Goal: Communication & Community: Answer question/provide support

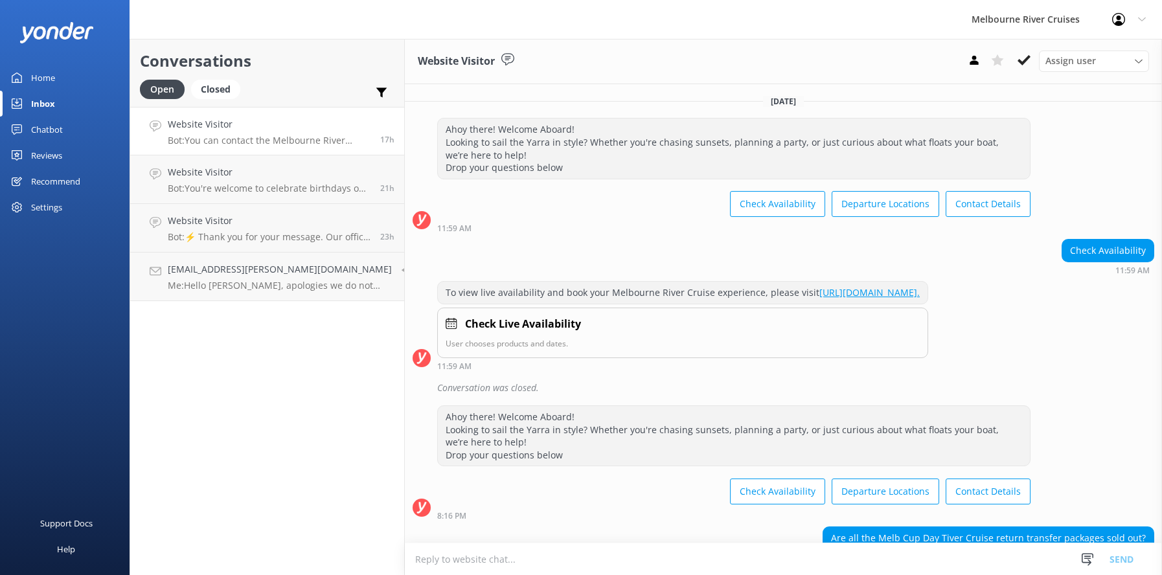
scroll to position [223, 0]
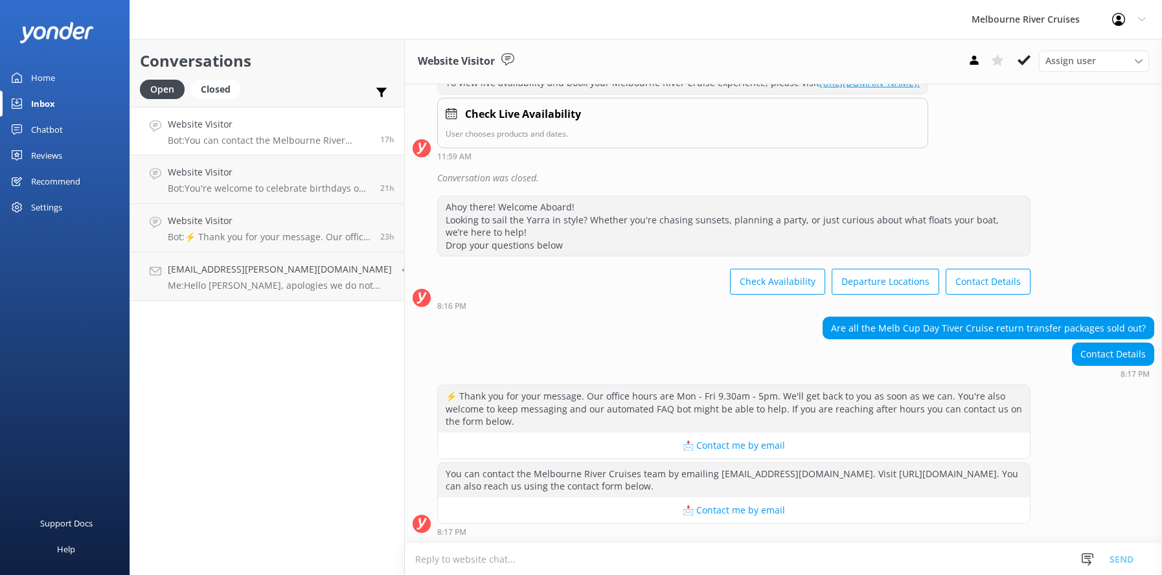
click at [221, 130] on h4 "Website Visitor" at bounding box center [269, 124] width 203 height 14
click at [1023, 59] on icon at bounding box center [1024, 60] width 13 height 13
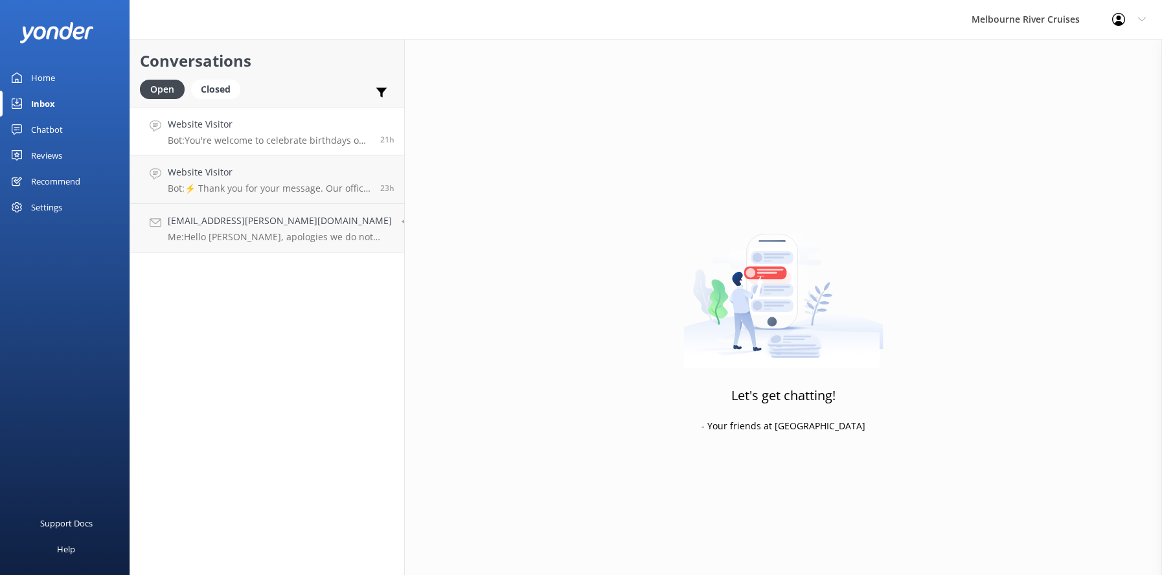
click at [225, 133] on div "Website Visitor Bot: You're welcome to celebrate birthdays on our dining cruise…" at bounding box center [269, 131] width 203 height 28
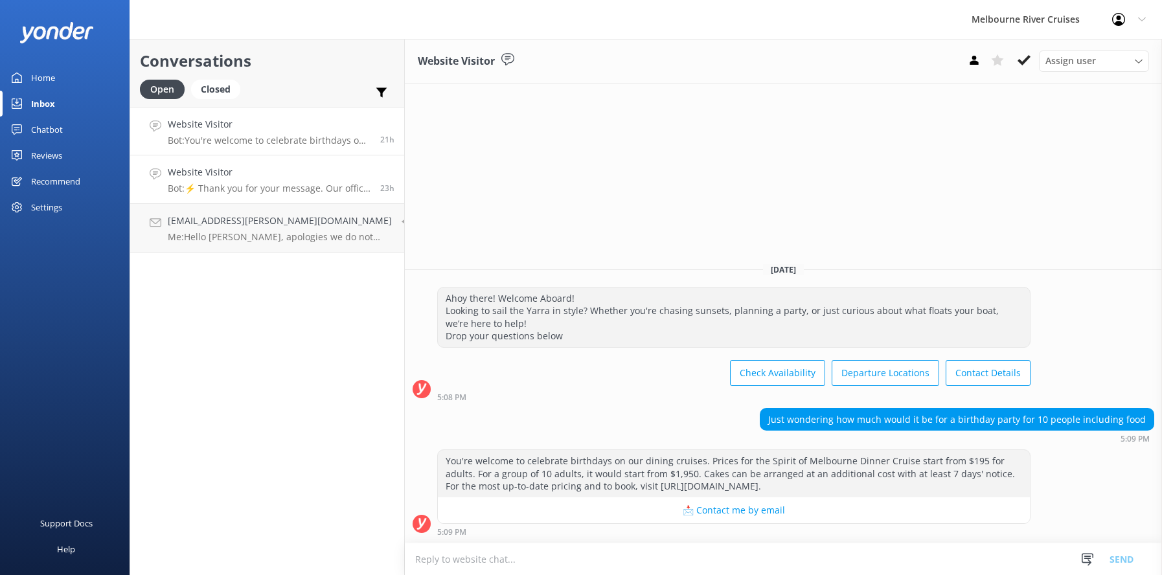
click at [230, 177] on h4 "Website Visitor" at bounding box center [269, 172] width 203 height 14
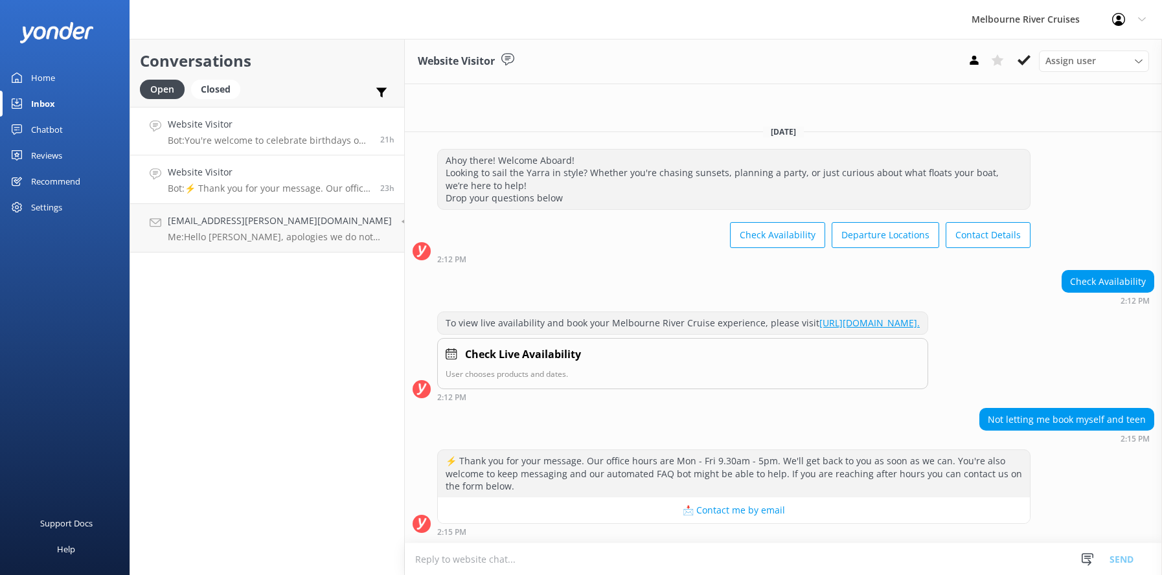
click at [212, 126] on h4 "Website Visitor" at bounding box center [269, 124] width 203 height 14
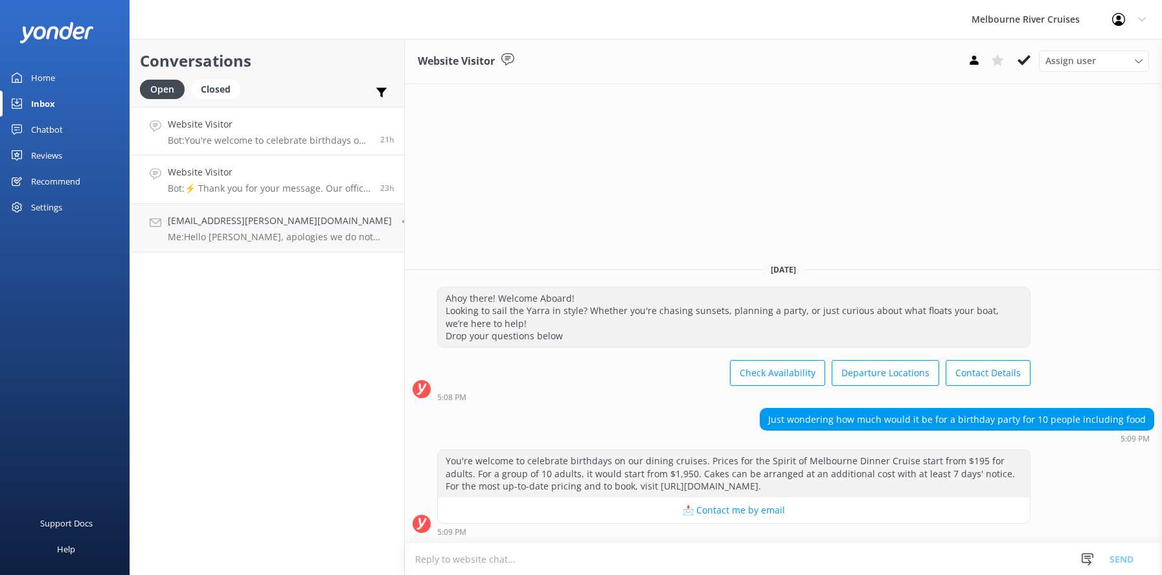
click at [231, 187] on p "Bot: ⚡ Thank you for your message. Our office hours are Mon - Fri 9.30am - 5pm.…" at bounding box center [269, 189] width 203 height 12
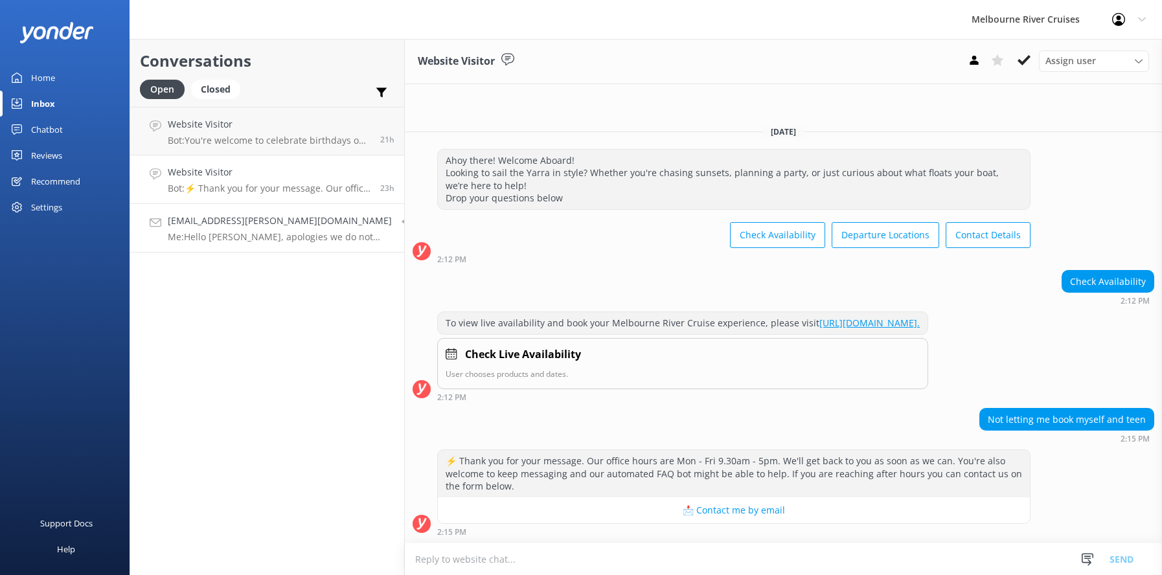
click at [215, 229] on div "[EMAIL_ADDRESS][PERSON_NAME][DOMAIN_NAME] Me: Hello [PERSON_NAME], apologies we…" at bounding box center [280, 228] width 224 height 29
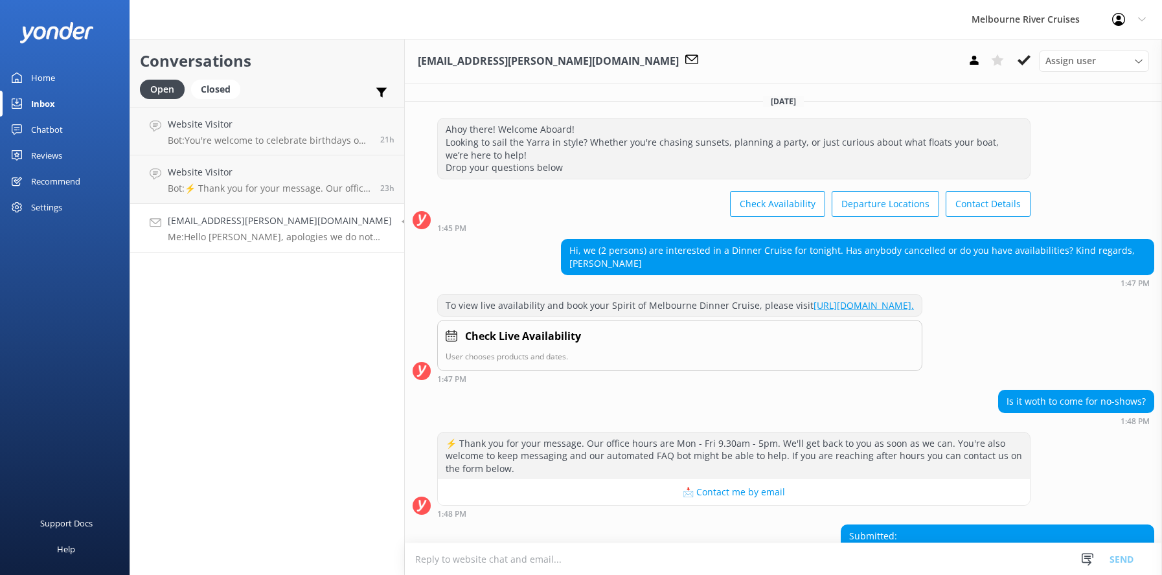
scroll to position [229, 0]
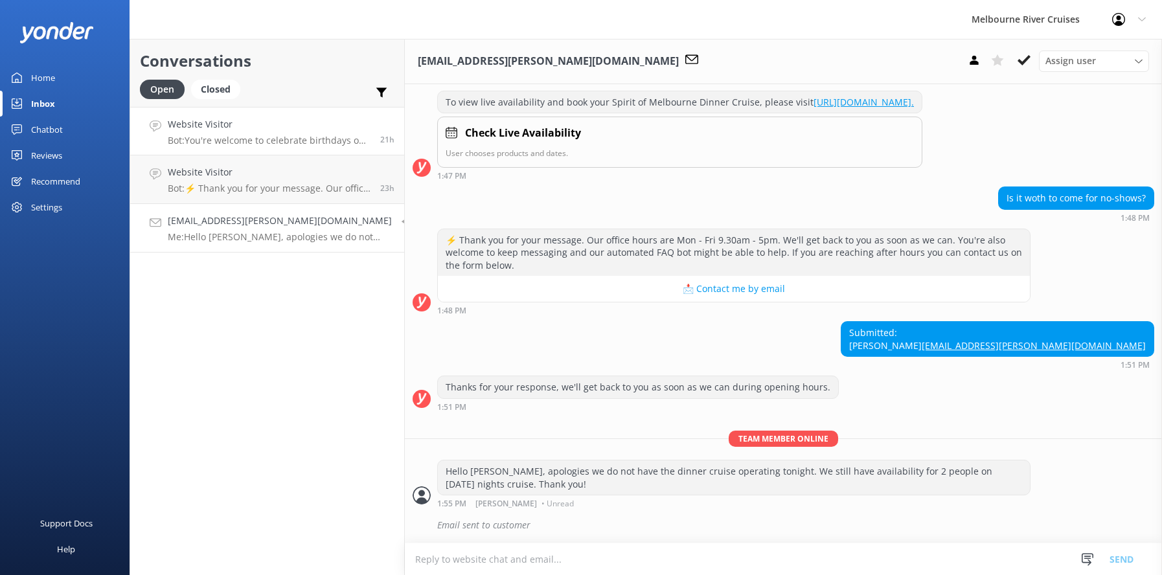
click at [196, 133] on div "Website Visitor Bot: You're welcome to celebrate birthdays on our dining cruise…" at bounding box center [269, 131] width 203 height 28
